Goal: Navigation & Orientation: Find specific page/section

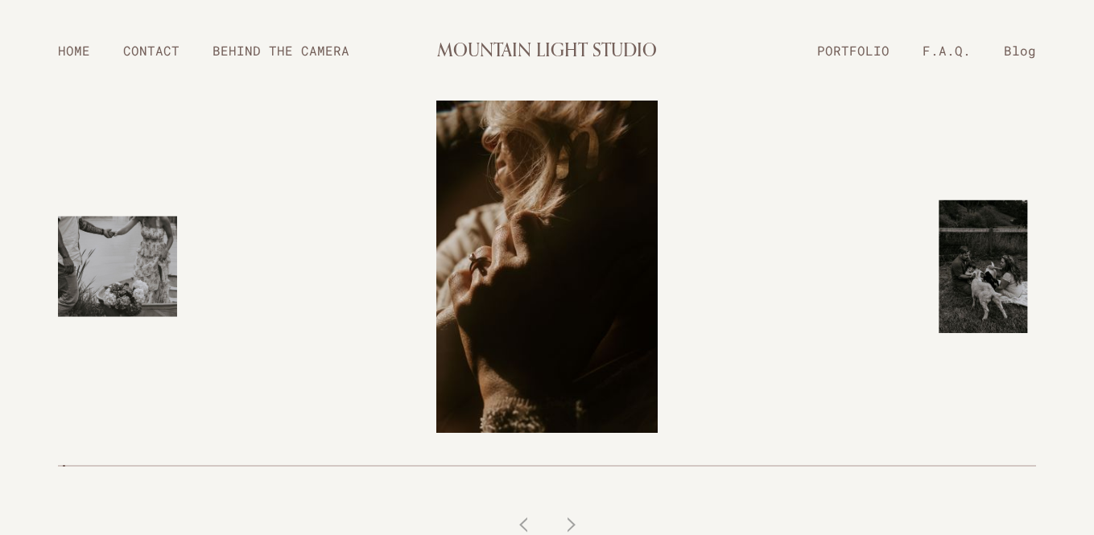
drag, startPoint x: 997, startPoint y: 295, endPoint x: 598, endPoint y: 293, distance: 399.3
click at [598, 295] on div at bounding box center [547, 325] width 1042 height 448
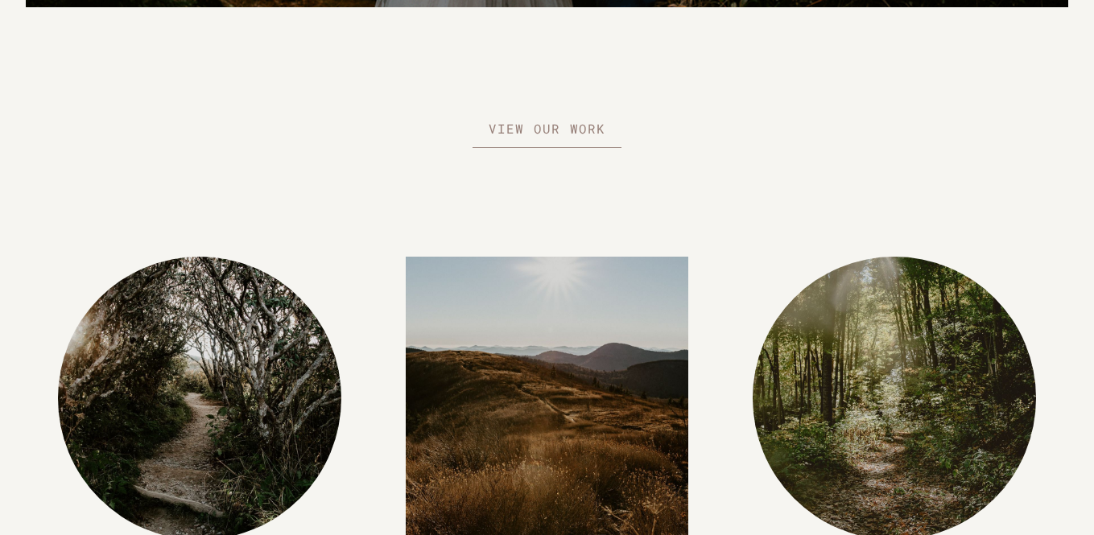
scroll to position [1749, 0]
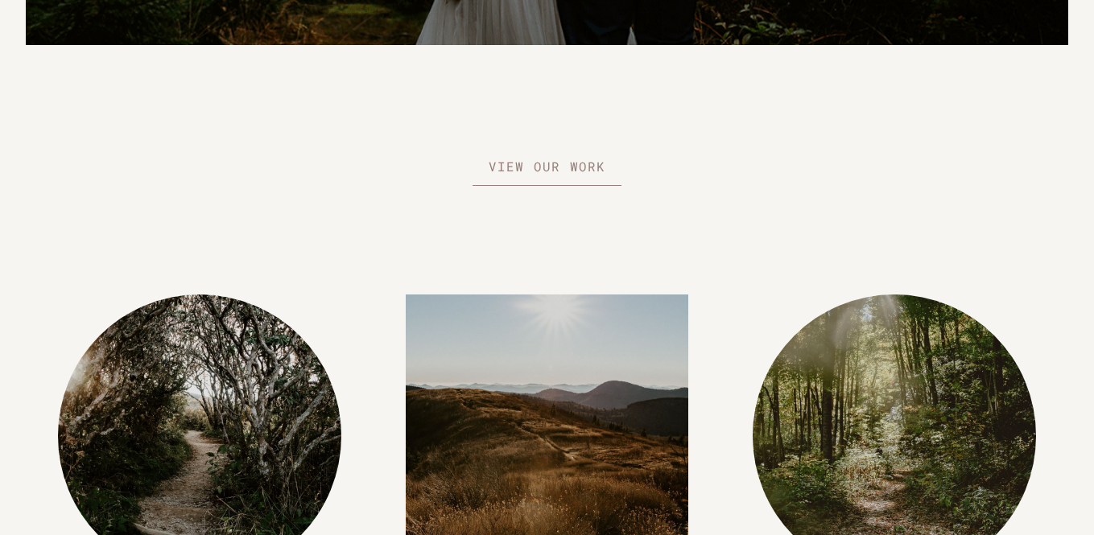
click at [530, 394] on img at bounding box center [547, 437] width 283 height 424
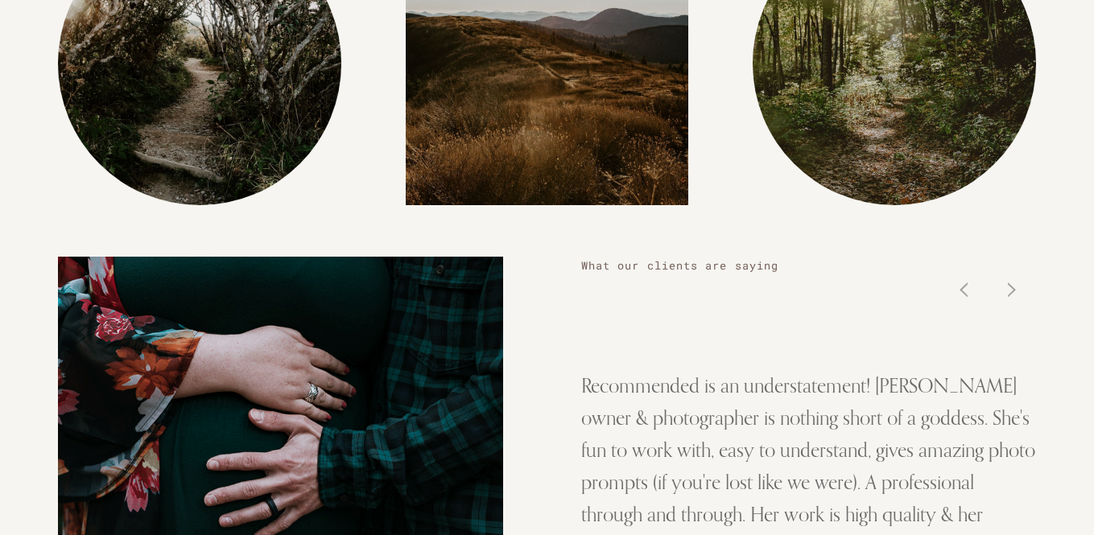
scroll to position [2138, 0]
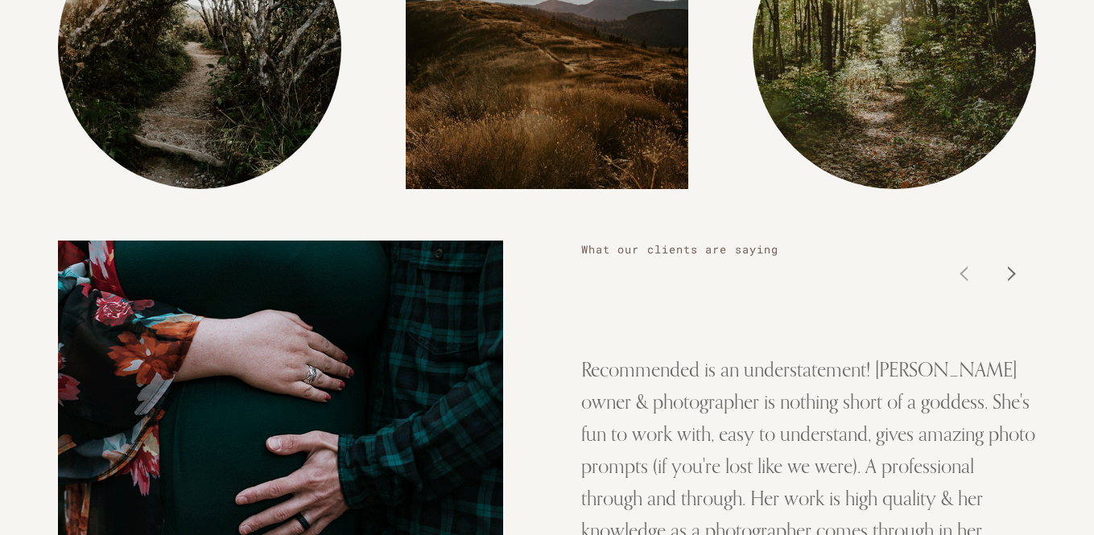
click at [1018, 270] on icon at bounding box center [1012, 274] width 48 height 48
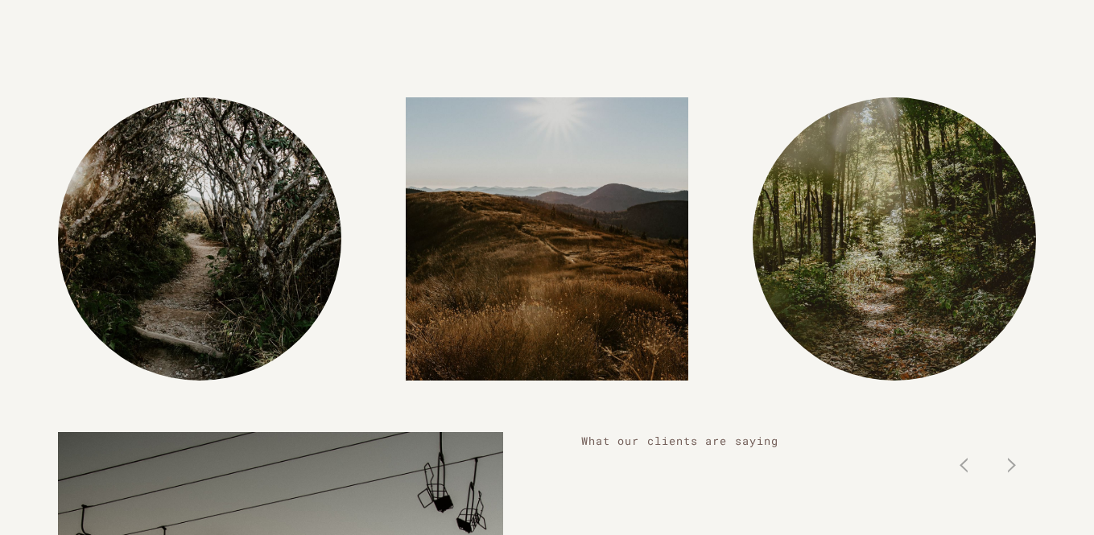
scroll to position [1939, 0]
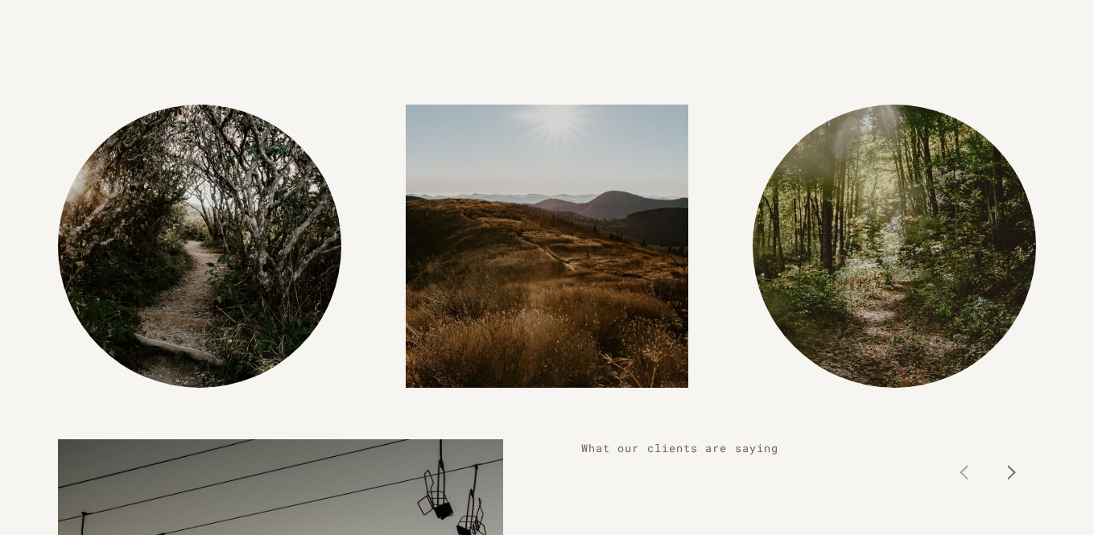
click at [1019, 475] on icon at bounding box center [1012, 472] width 48 height 48
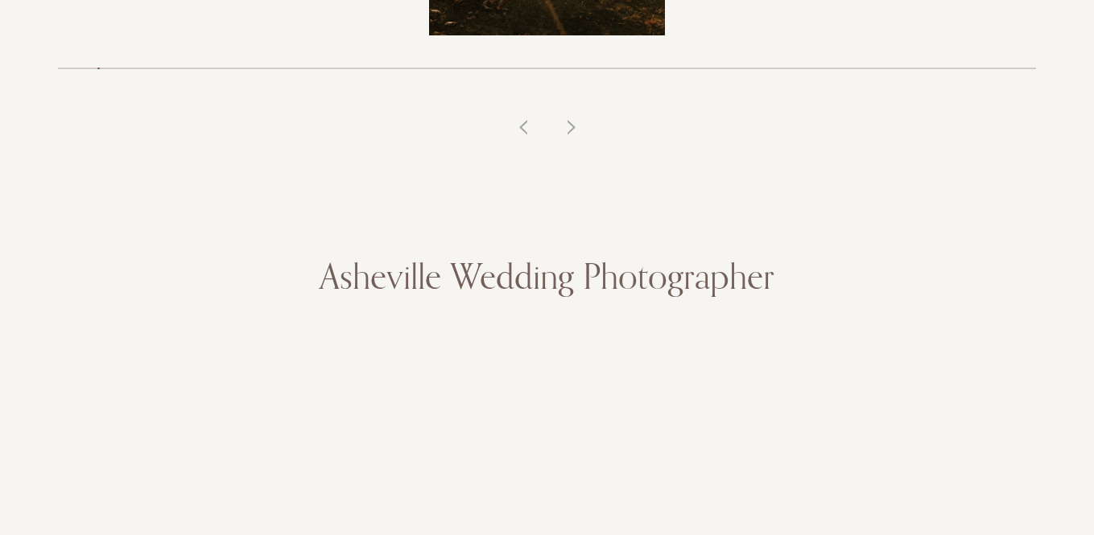
scroll to position [0, 0]
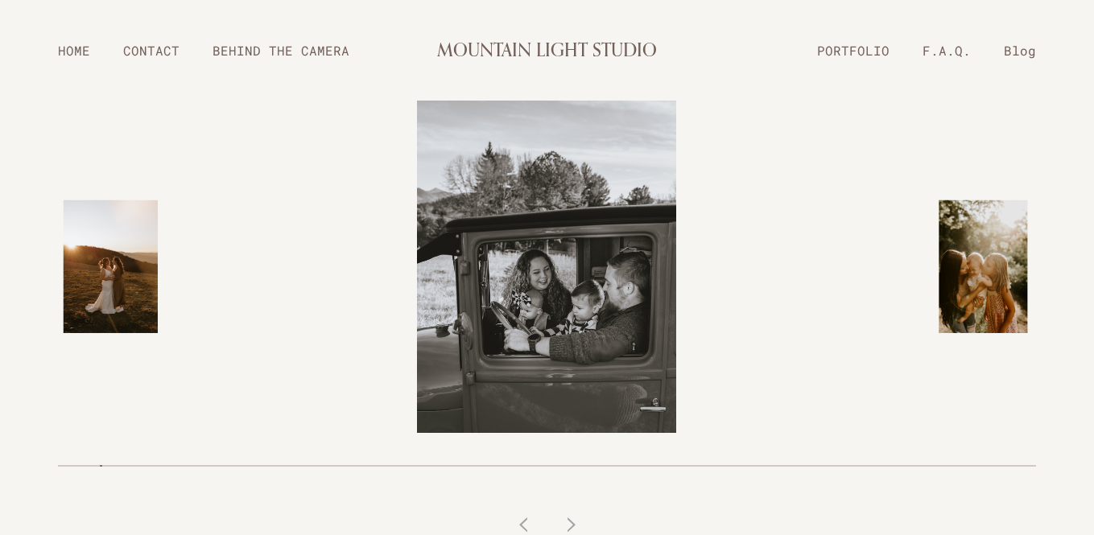
click at [852, 49] on link "PORTFOLIO" at bounding box center [853, 50] width 105 height 28
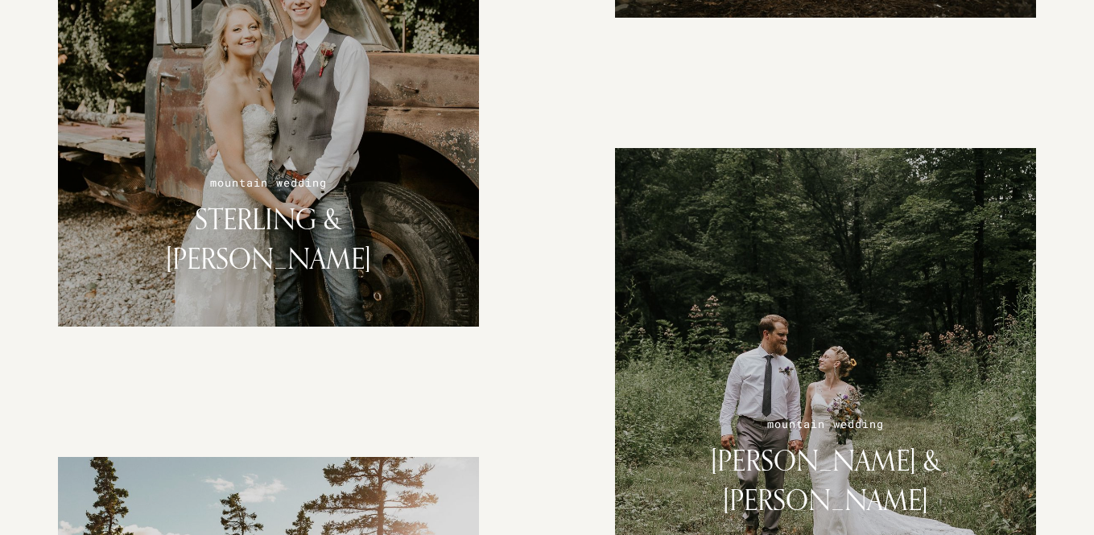
scroll to position [1728, 0]
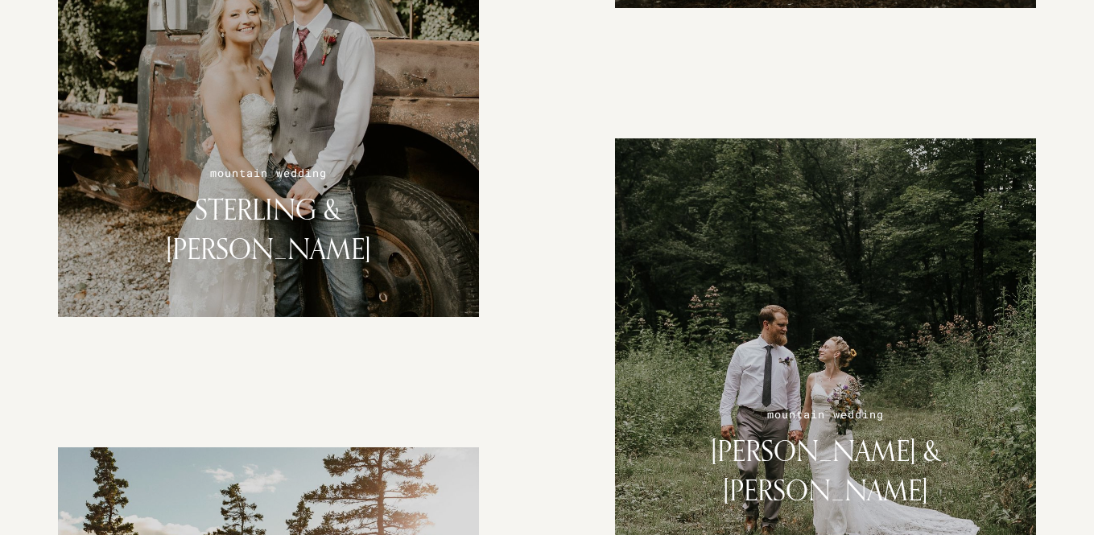
click at [337, 132] on div at bounding box center [269, 107] width 446 height 446
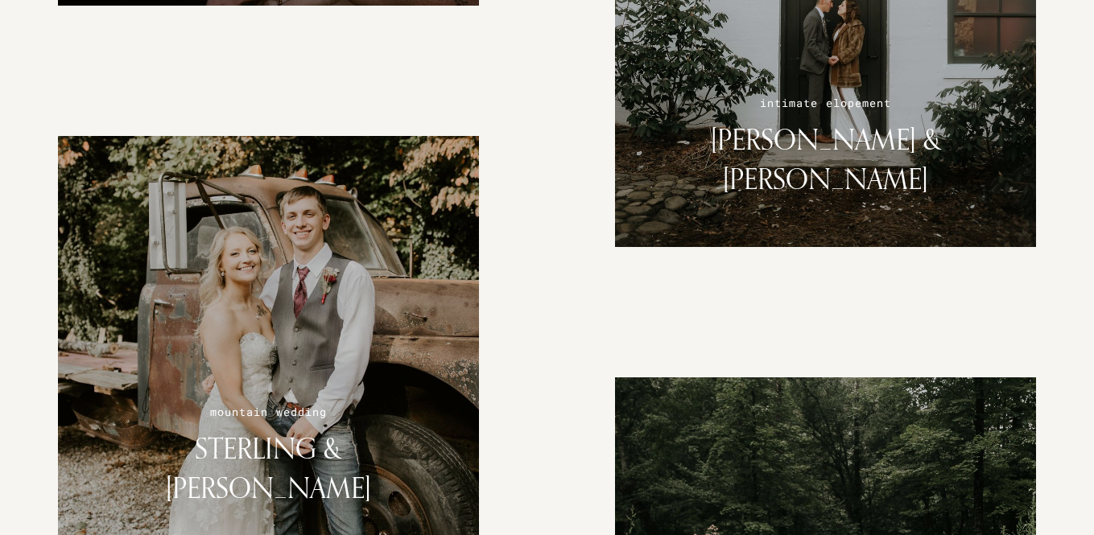
click at [241, 381] on div at bounding box center [269, 346] width 446 height 446
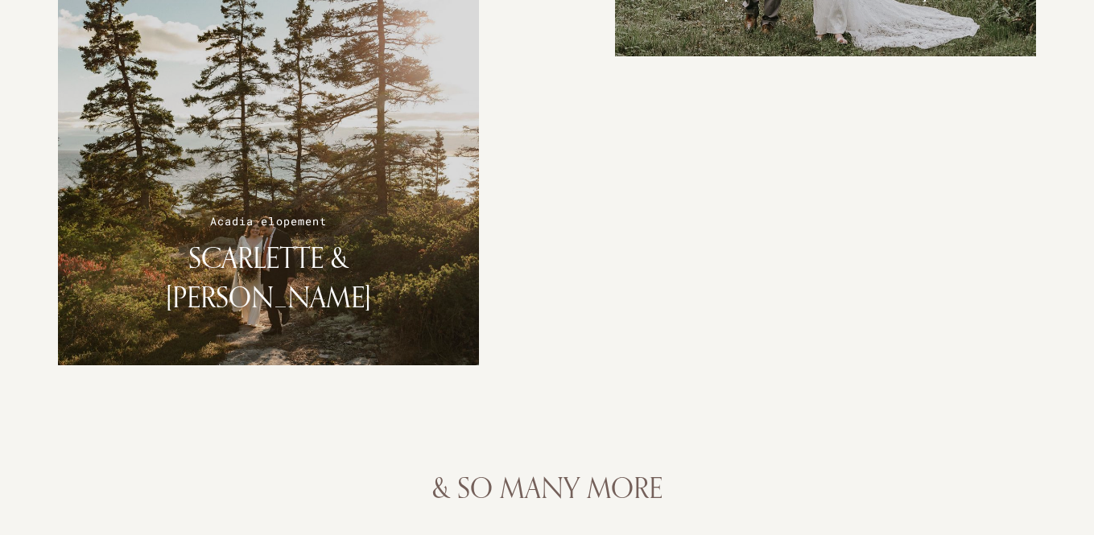
scroll to position [2232, 0]
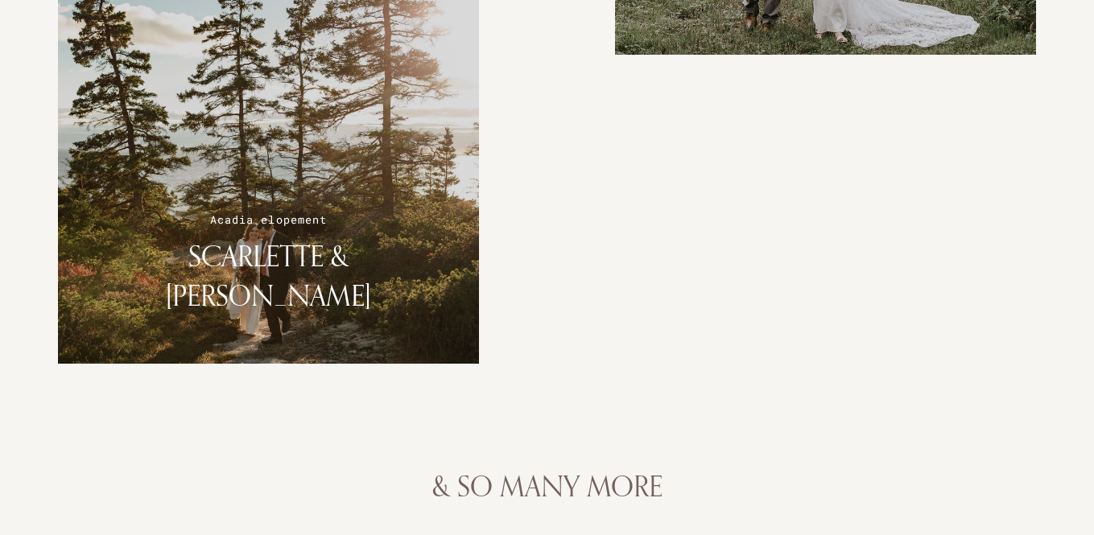
click at [307, 163] on div at bounding box center [269, 154] width 446 height 446
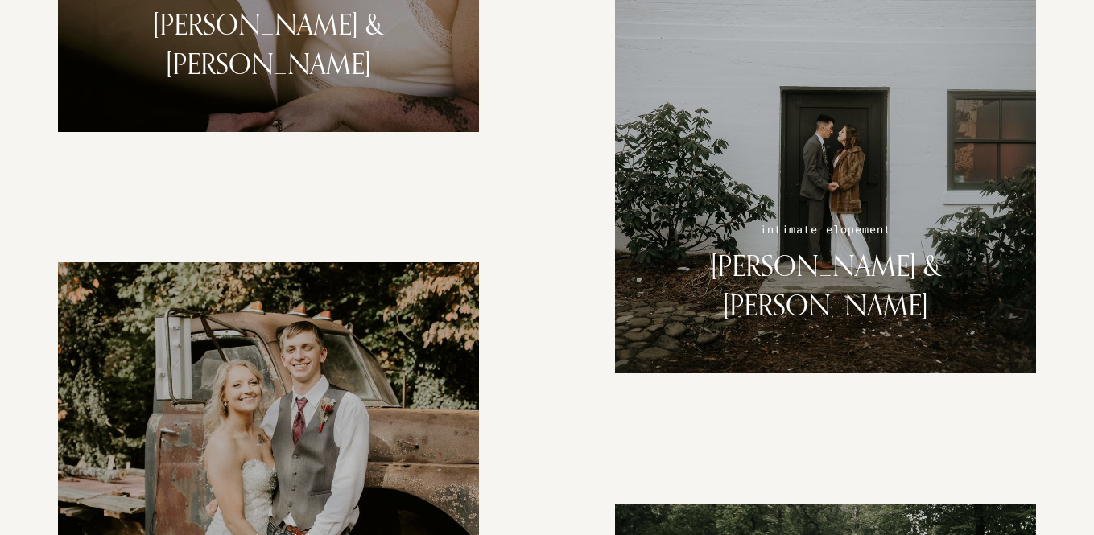
scroll to position [1368, 0]
